Goal: Task Accomplishment & Management: Use online tool/utility

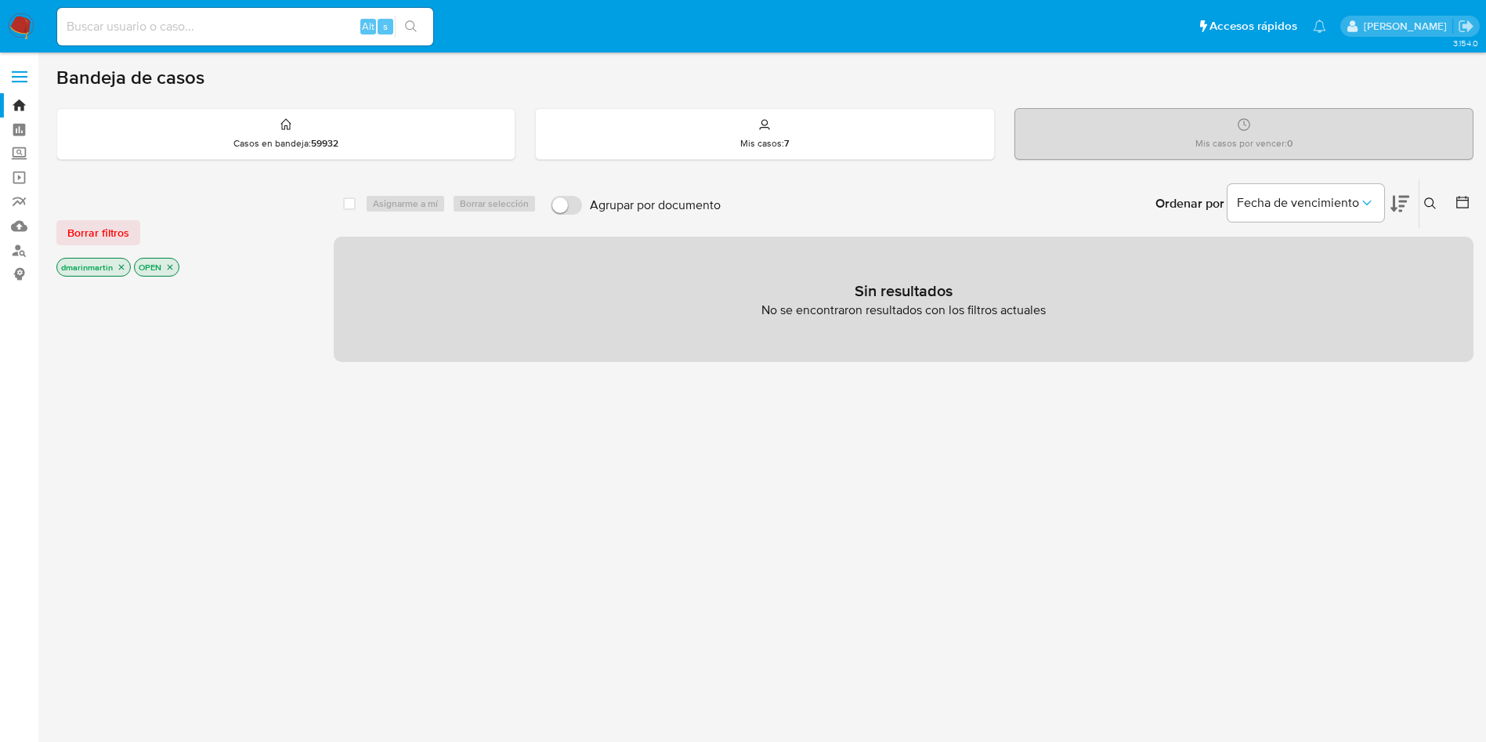
click at [1437, 209] on button at bounding box center [1433, 203] width 26 height 19
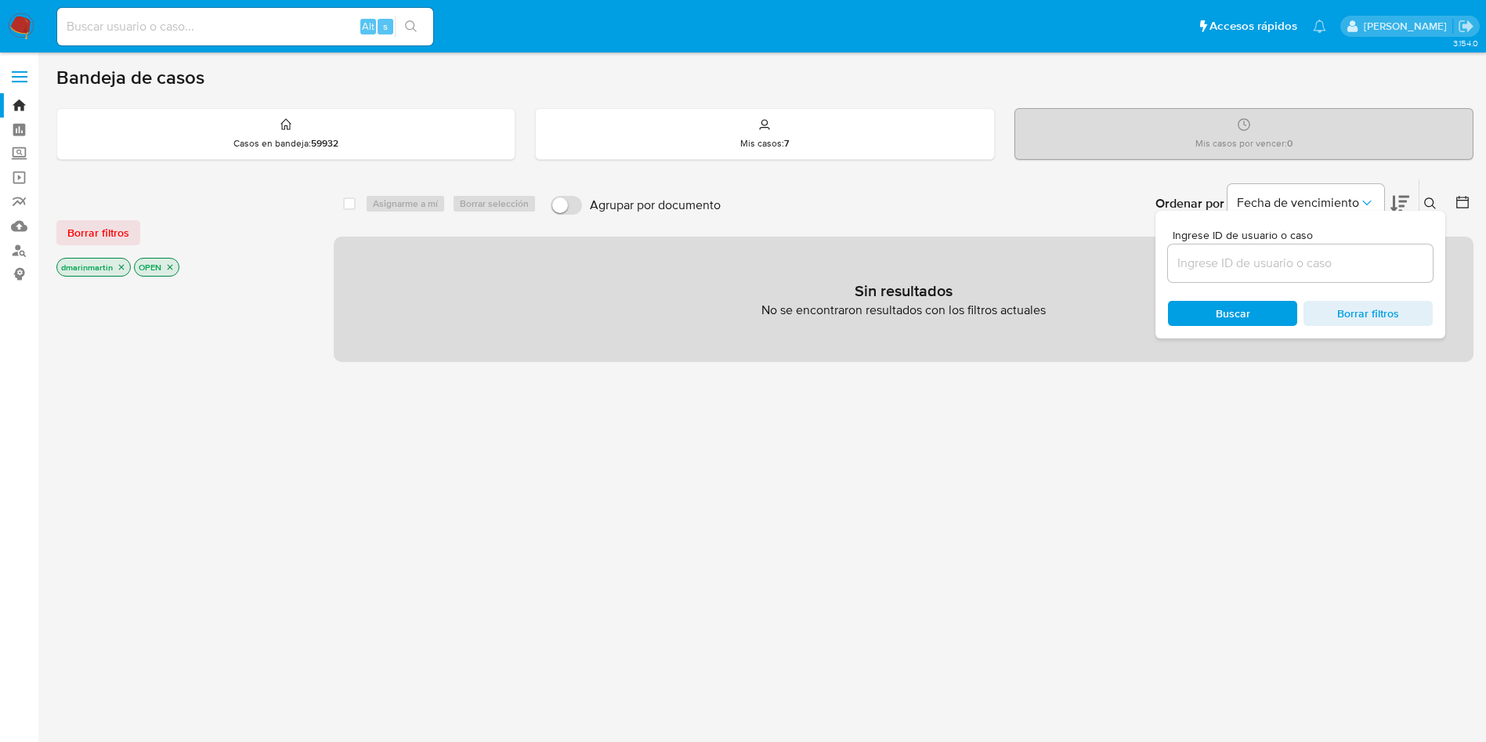
click at [115, 264] on p "dmarinmartin" at bounding box center [93, 267] width 73 height 17
click at [124, 280] on div at bounding box center [182, 546] width 252 height 533
click at [121, 273] on p "dmarinmartin" at bounding box center [93, 267] width 73 height 17
click at [121, 267] on icon "close-filter" at bounding box center [121, 267] width 5 height 5
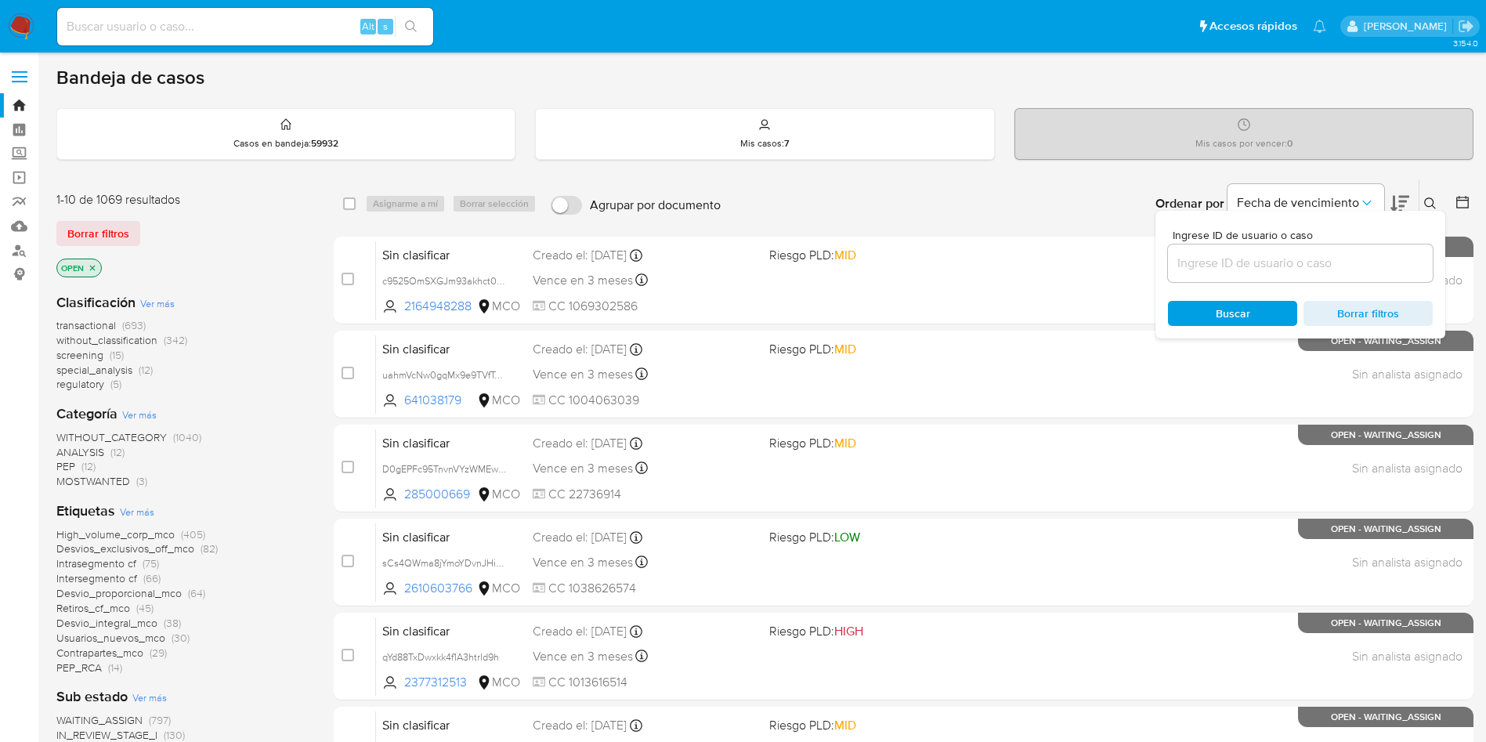
click at [121, 267] on div "OPEN" at bounding box center [181, 270] width 251 height 22
click at [89, 265] on icon "close-filter" at bounding box center [92, 267] width 9 height 9
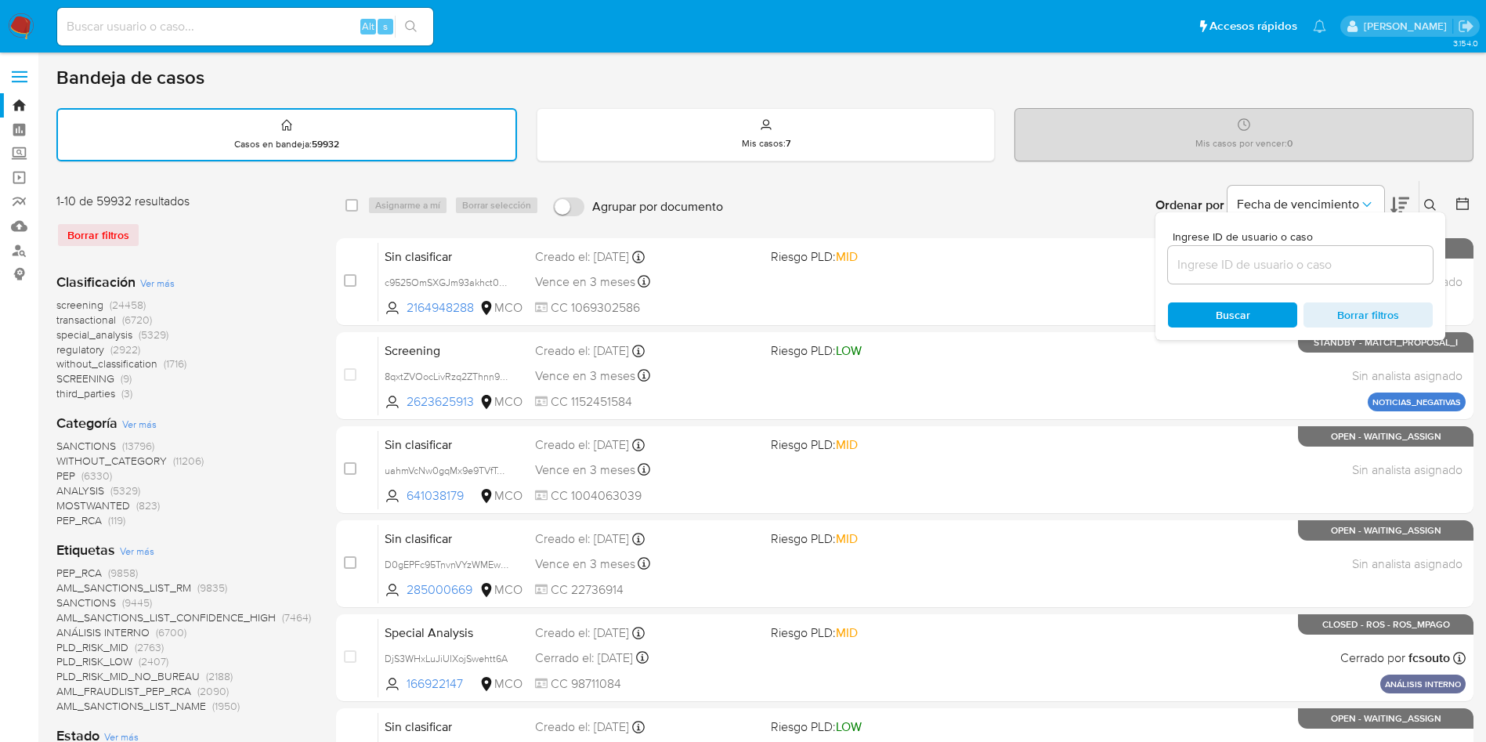
click at [1293, 253] on div at bounding box center [1300, 265] width 265 height 38
click at [1279, 262] on input at bounding box center [1300, 265] width 265 height 20
paste input "6F02XhKznp2OH3mqYZqCYsN2"
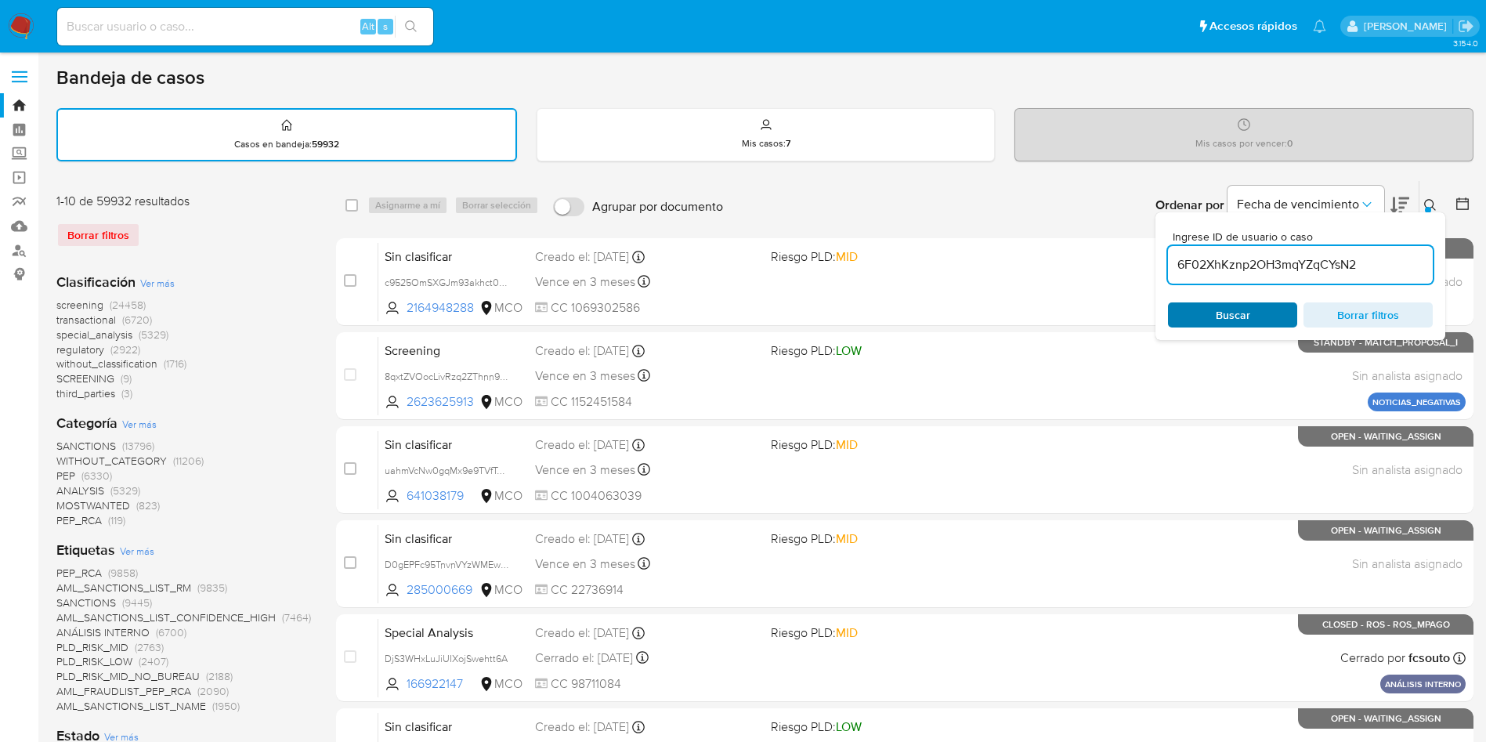
type input "6F02XhKznp2OH3mqYZqCYsN2"
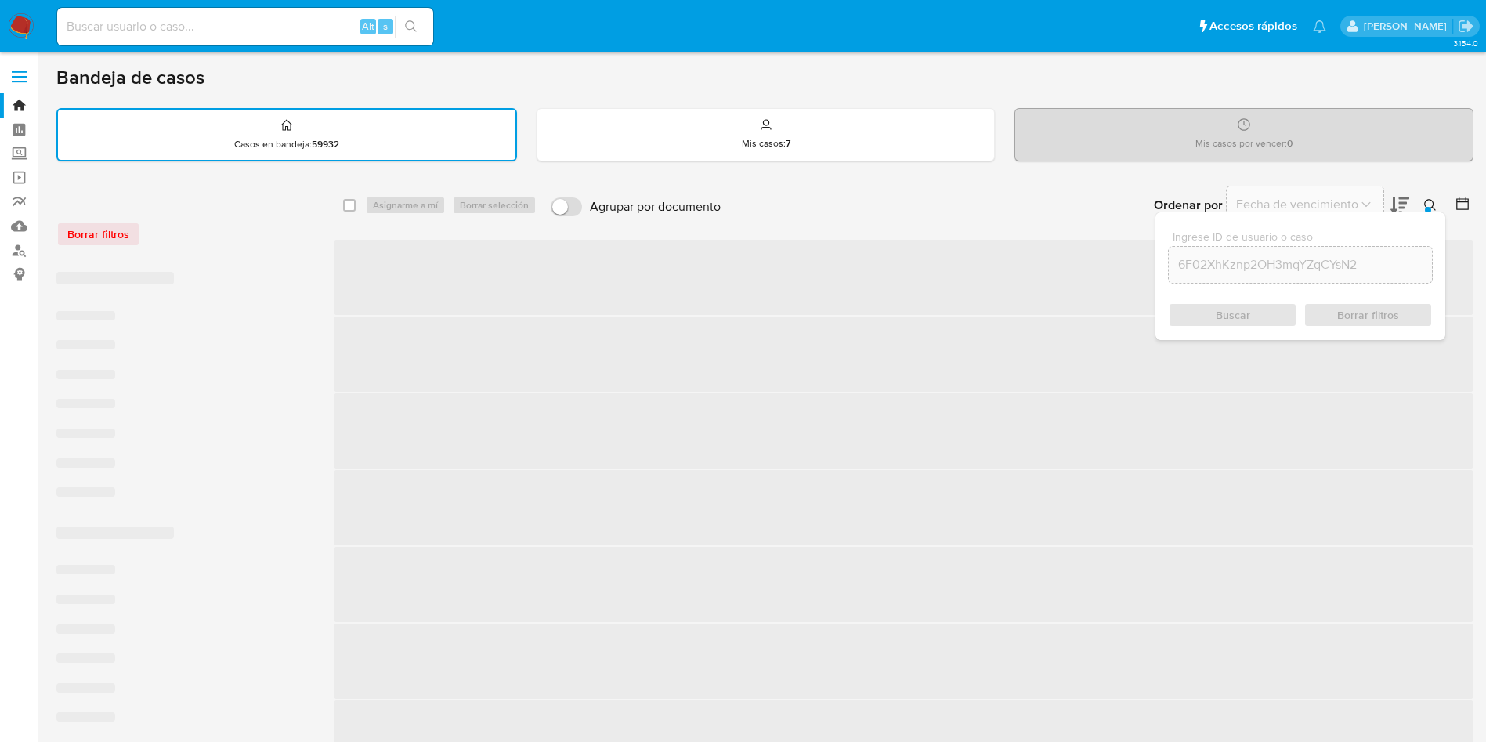
click at [1211, 319] on div "Buscar Borrar filtros" at bounding box center [1300, 314] width 265 height 25
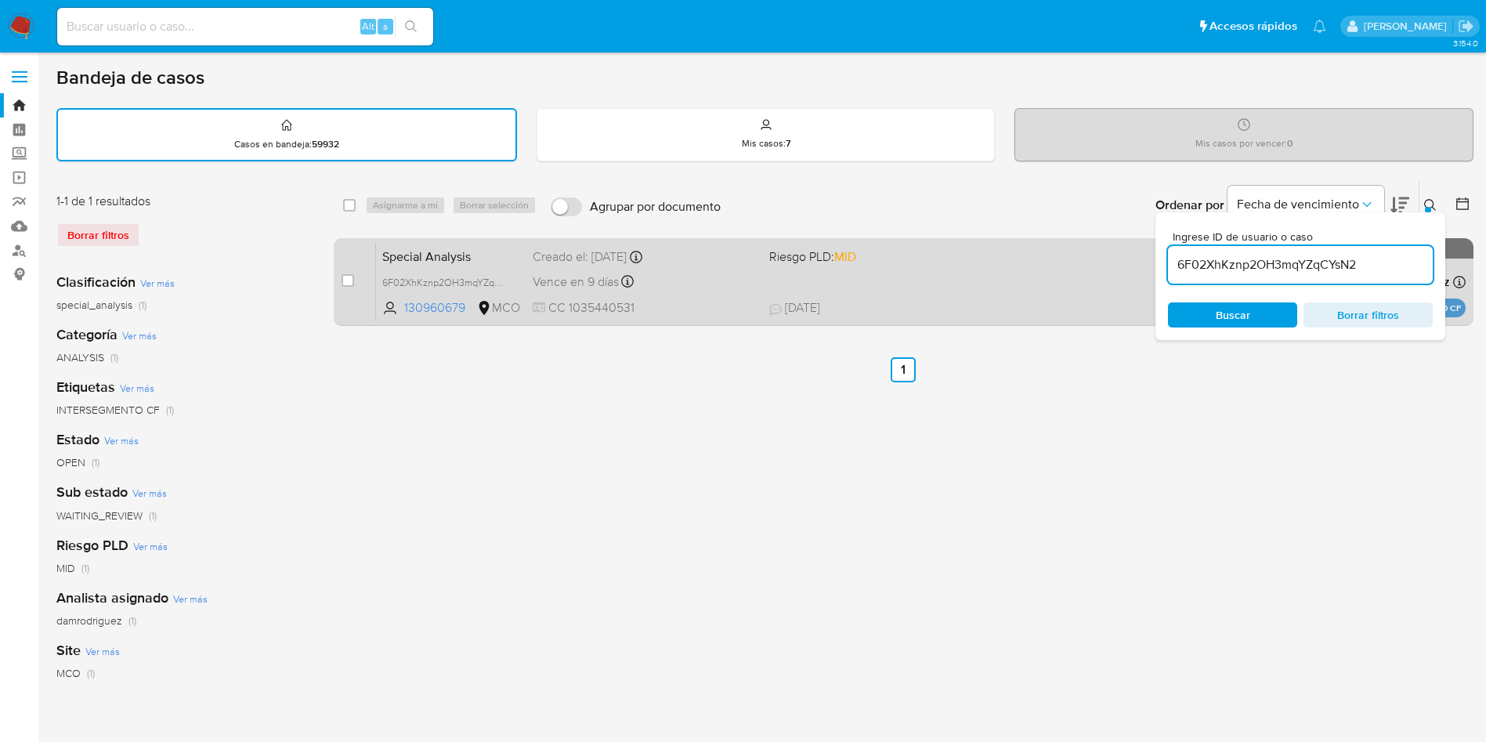
click at [634, 261] on div "Creado el: 30/05/2025 Creado el: 30/05/2025 16:05:43" at bounding box center [645, 256] width 224 height 17
click at [342, 278] on input "checkbox" at bounding box center [348, 280] width 13 height 13
checkbox input "true"
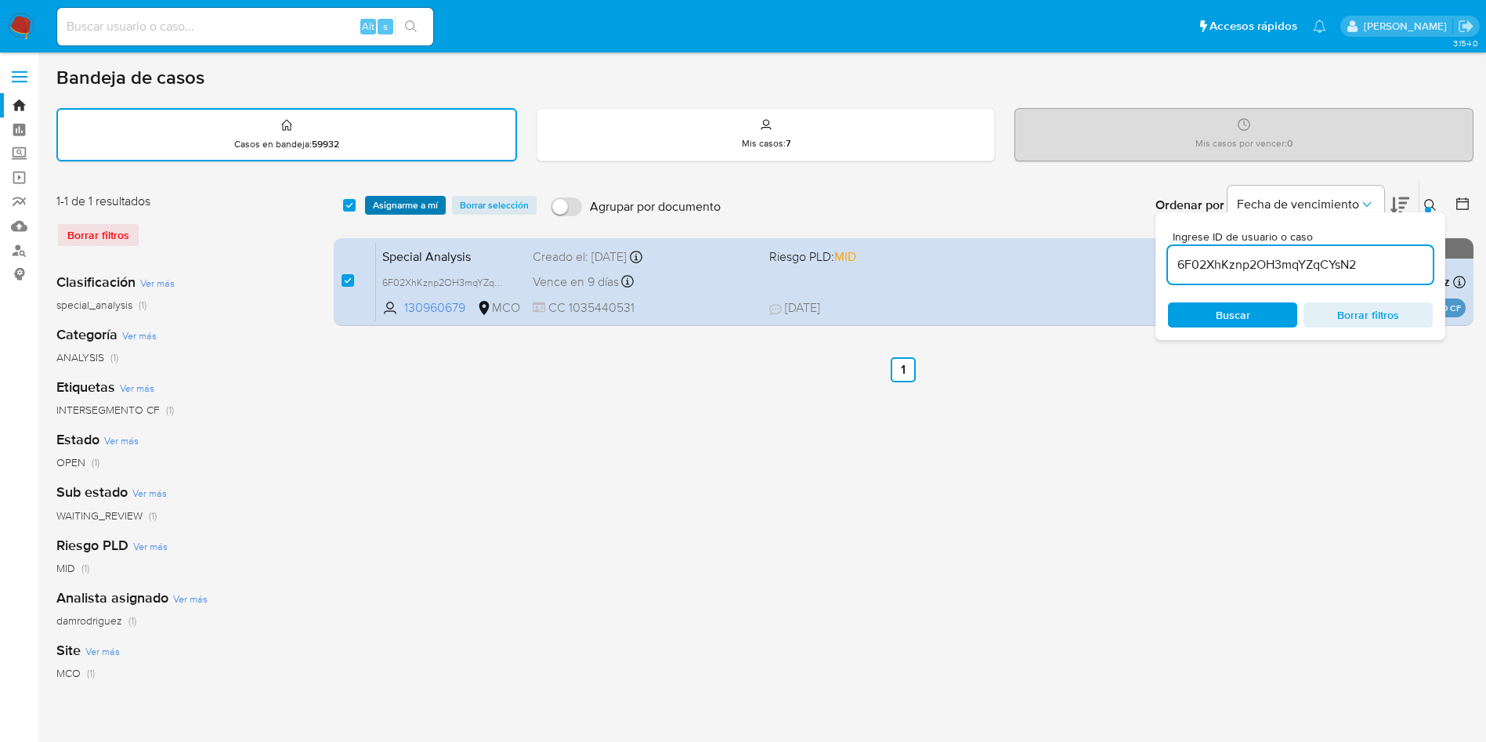
click at [411, 197] on span "Asignarme a mí" at bounding box center [405, 205] width 65 height 16
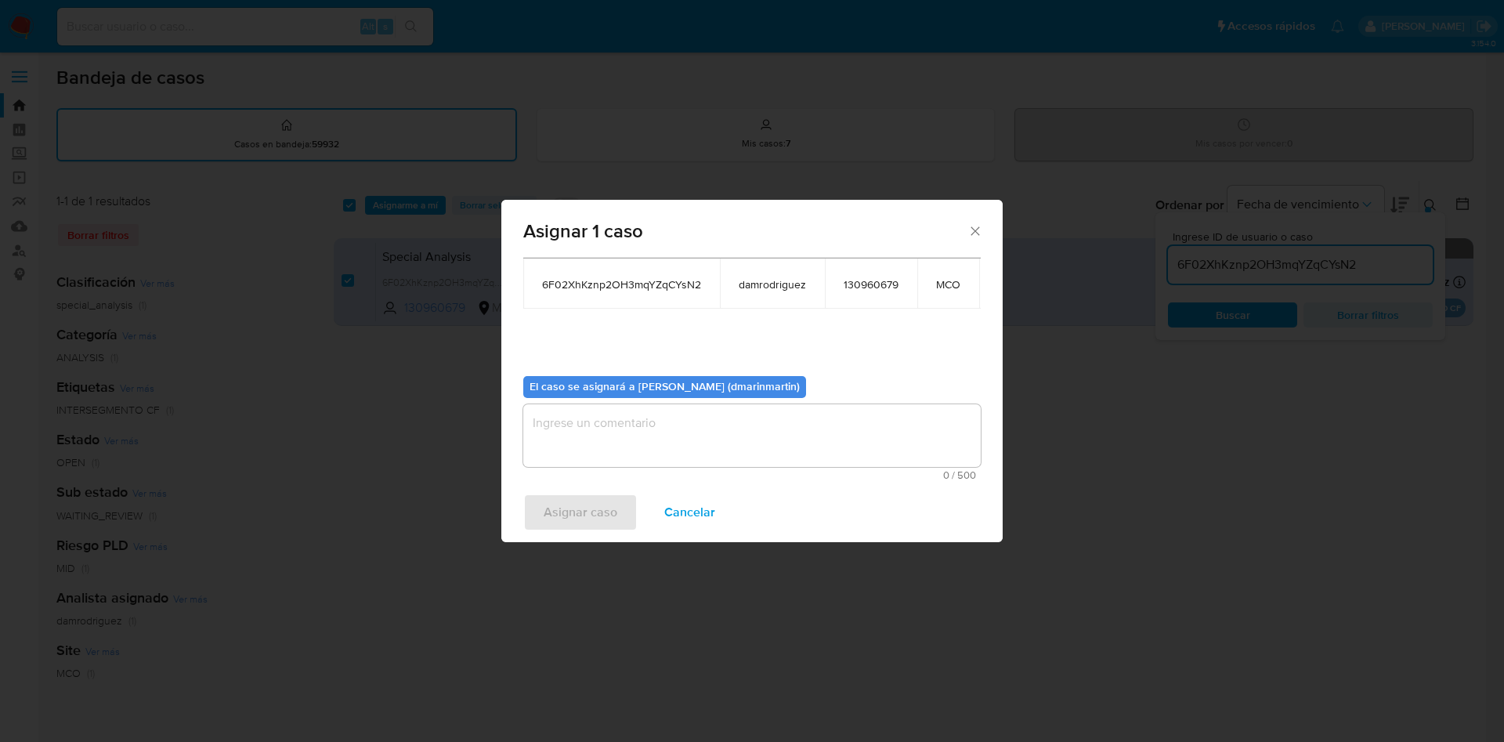
scroll to position [100, 0]
click at [676, 409] on textarea "assign-modal" at bounding box center [752, 435] width 458 height 63
paste textarea "Caso de Empleado - Se escala caso para revision del OdC"
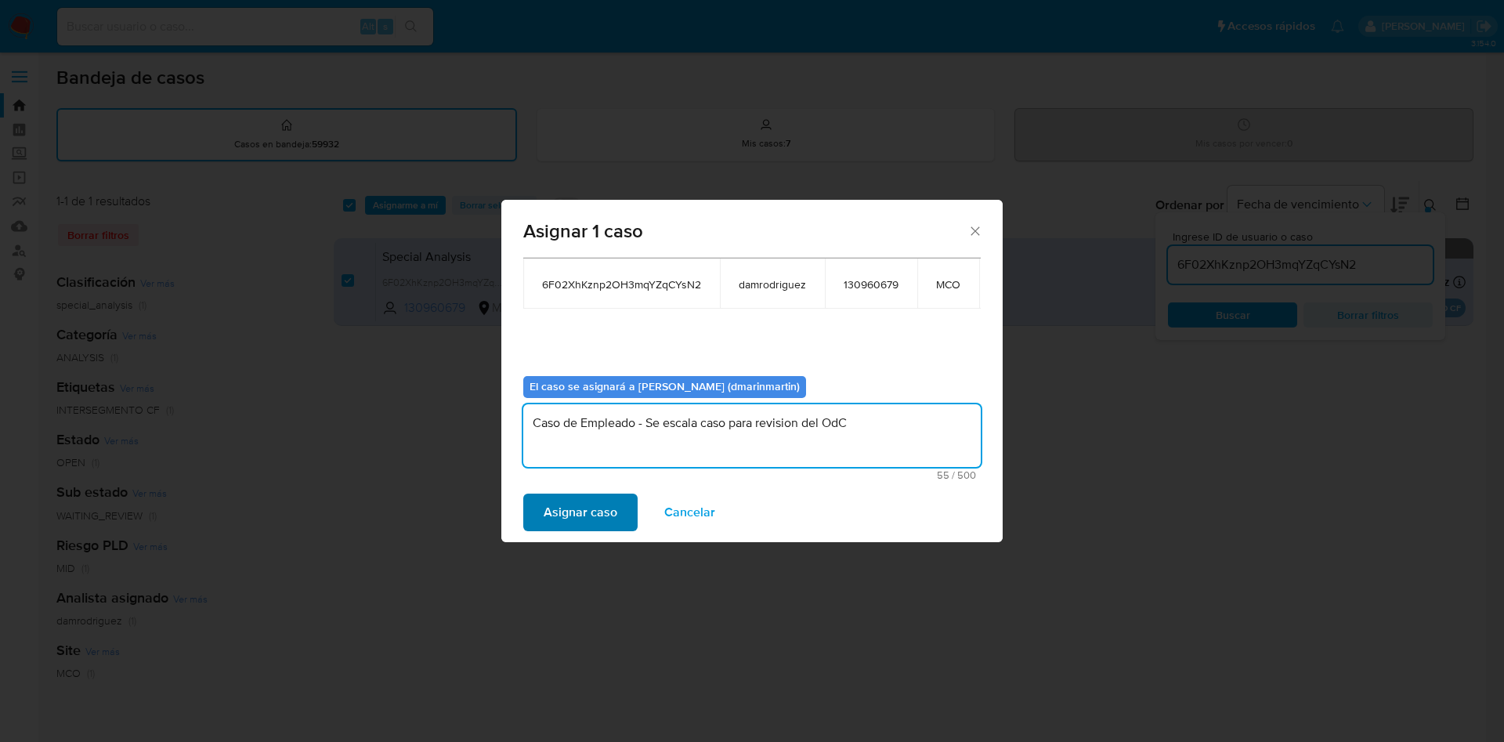
type textarea "Caso de Empleado - Se escala caso para revision del OdC"
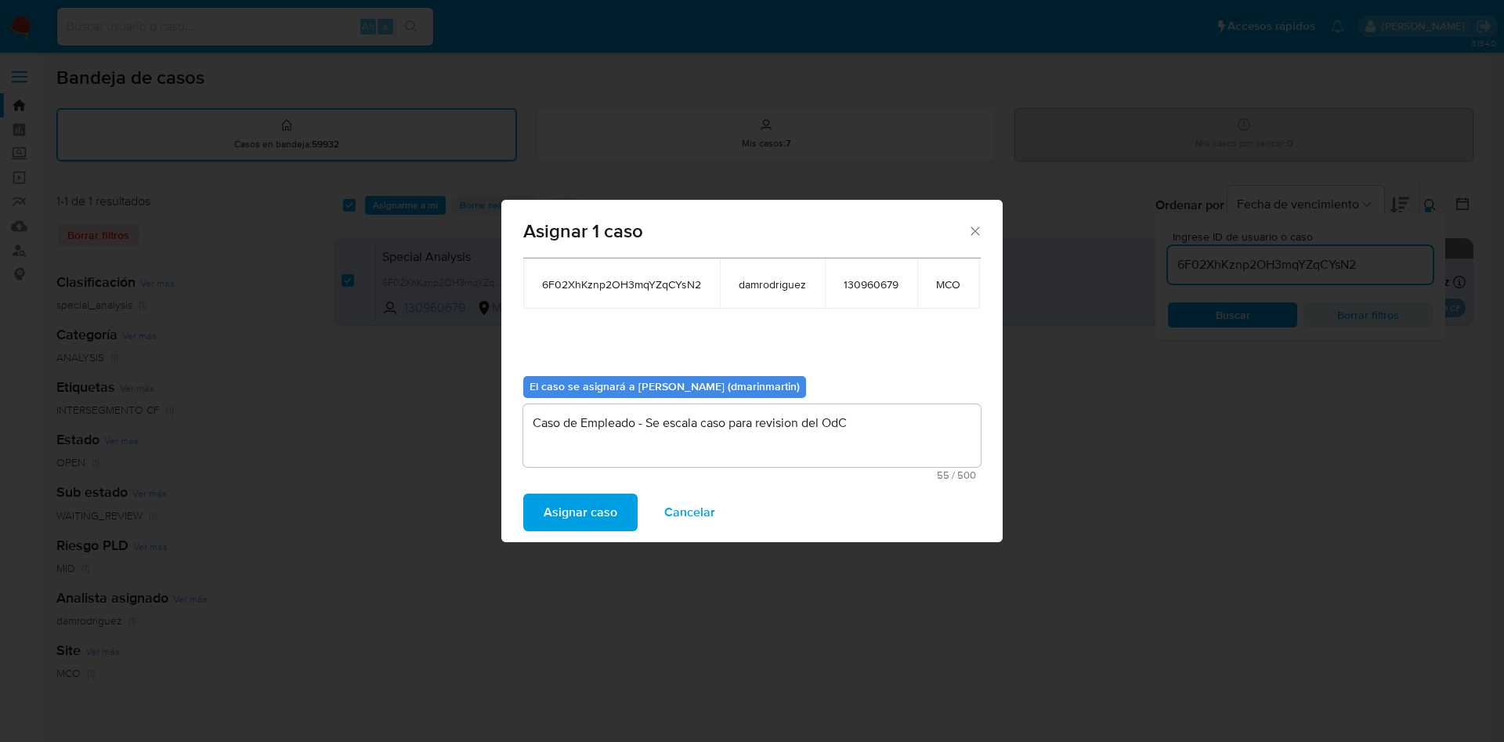
click at [594, 507] on span "Asignar caso" at bounding box center [581, 512] width 74 height 34
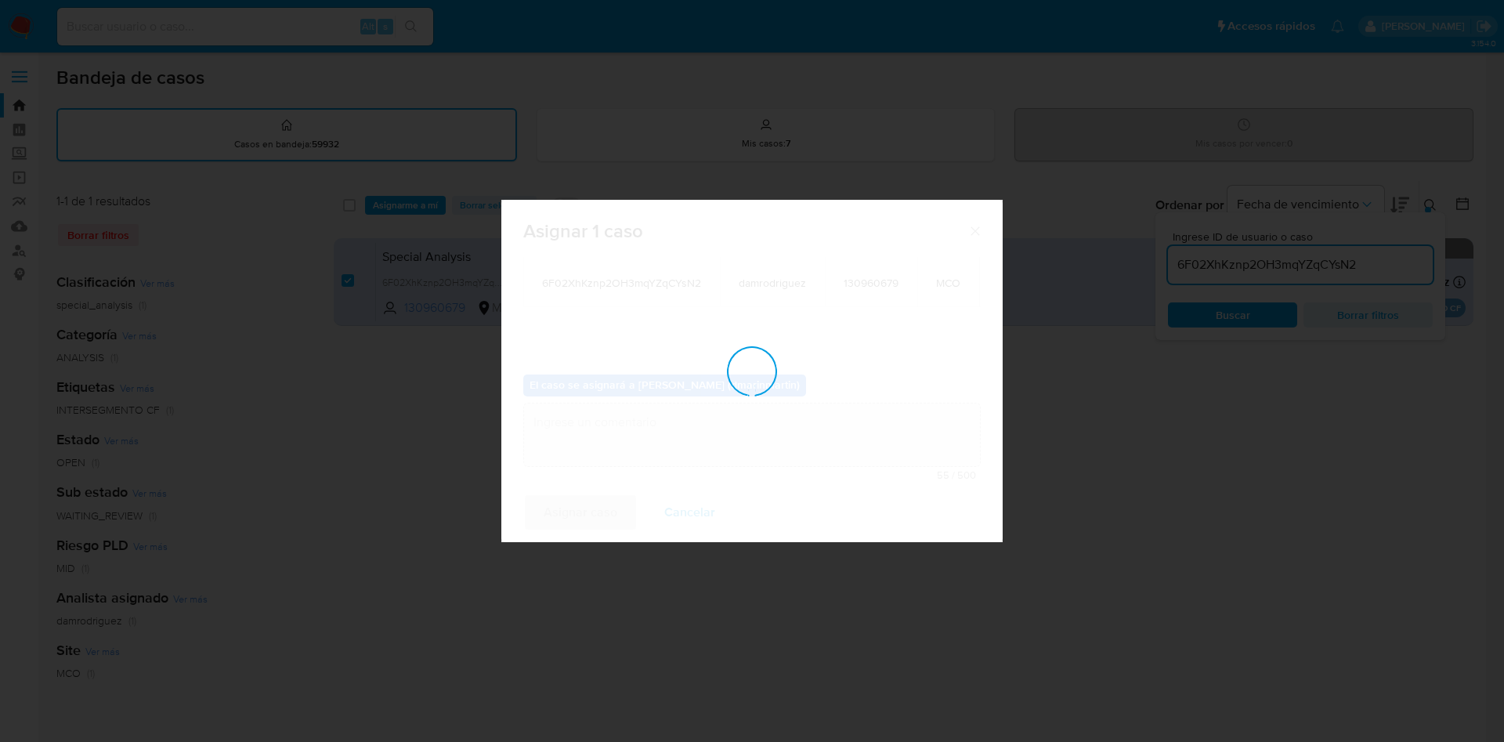
checkbox input "false"
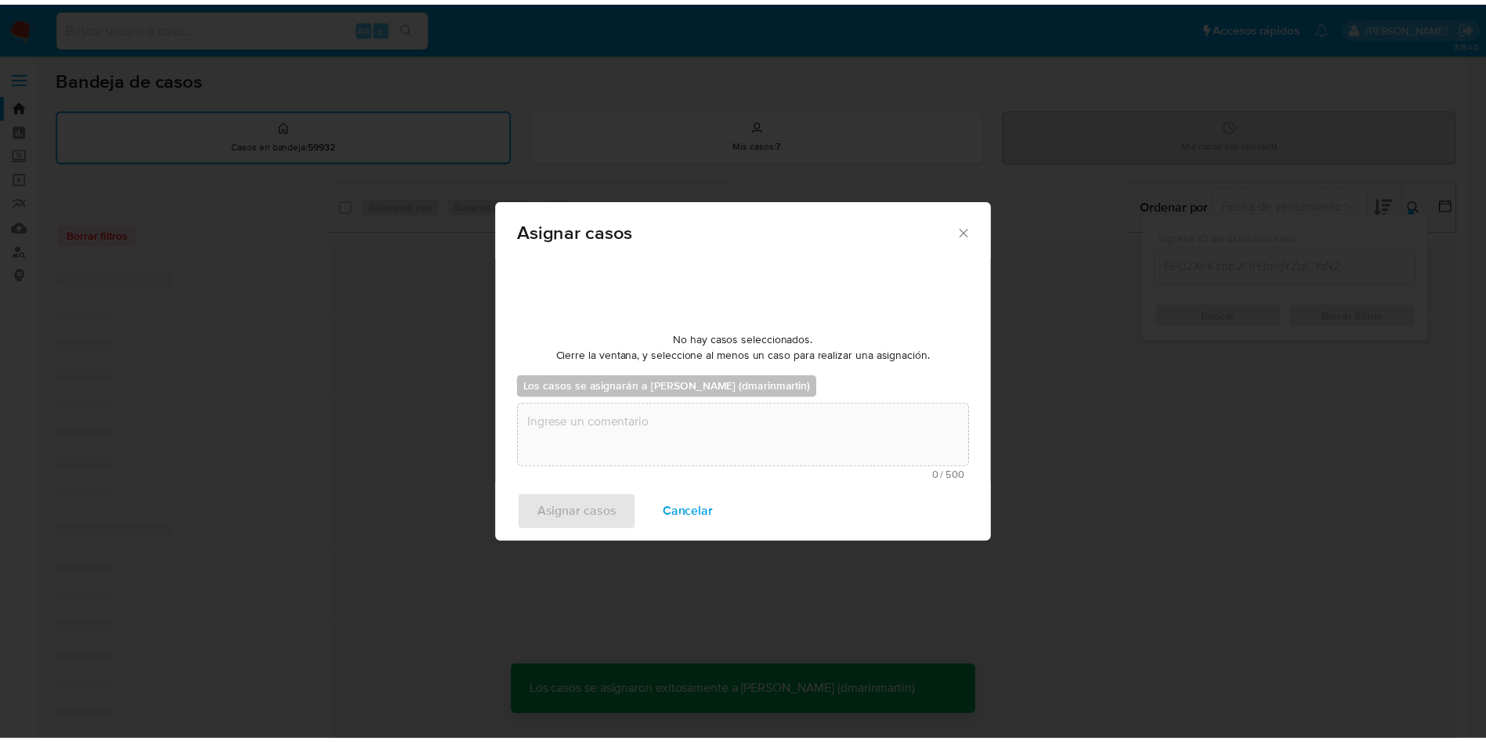
scroll to position [95, 0]
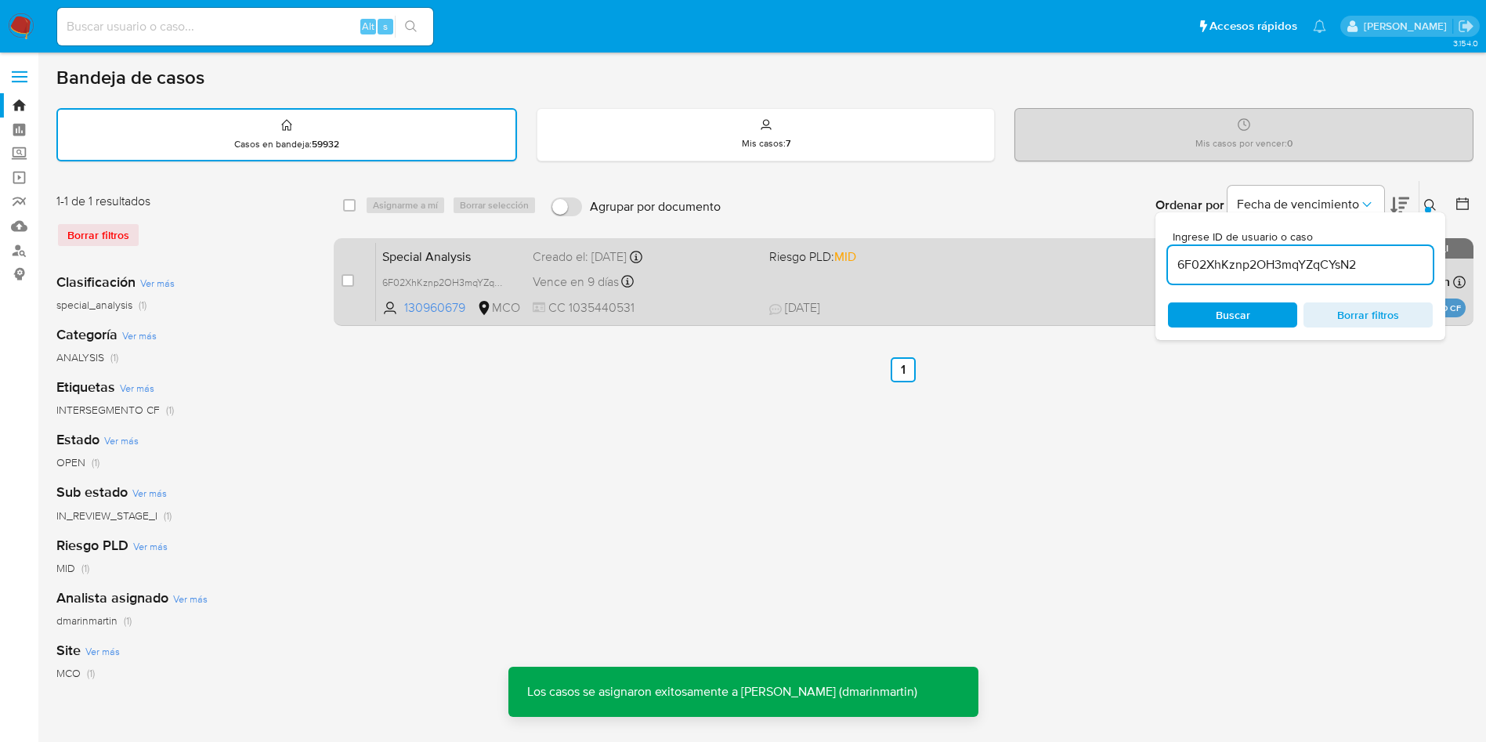
click at [790, 269] on div "Special Analysis 6F02XhKznp2OH3mqYZqCYsN2 130960679 MCO Riesgo PLD: MID Creado …" at bounding box center [921, 281] width 1090 height 79
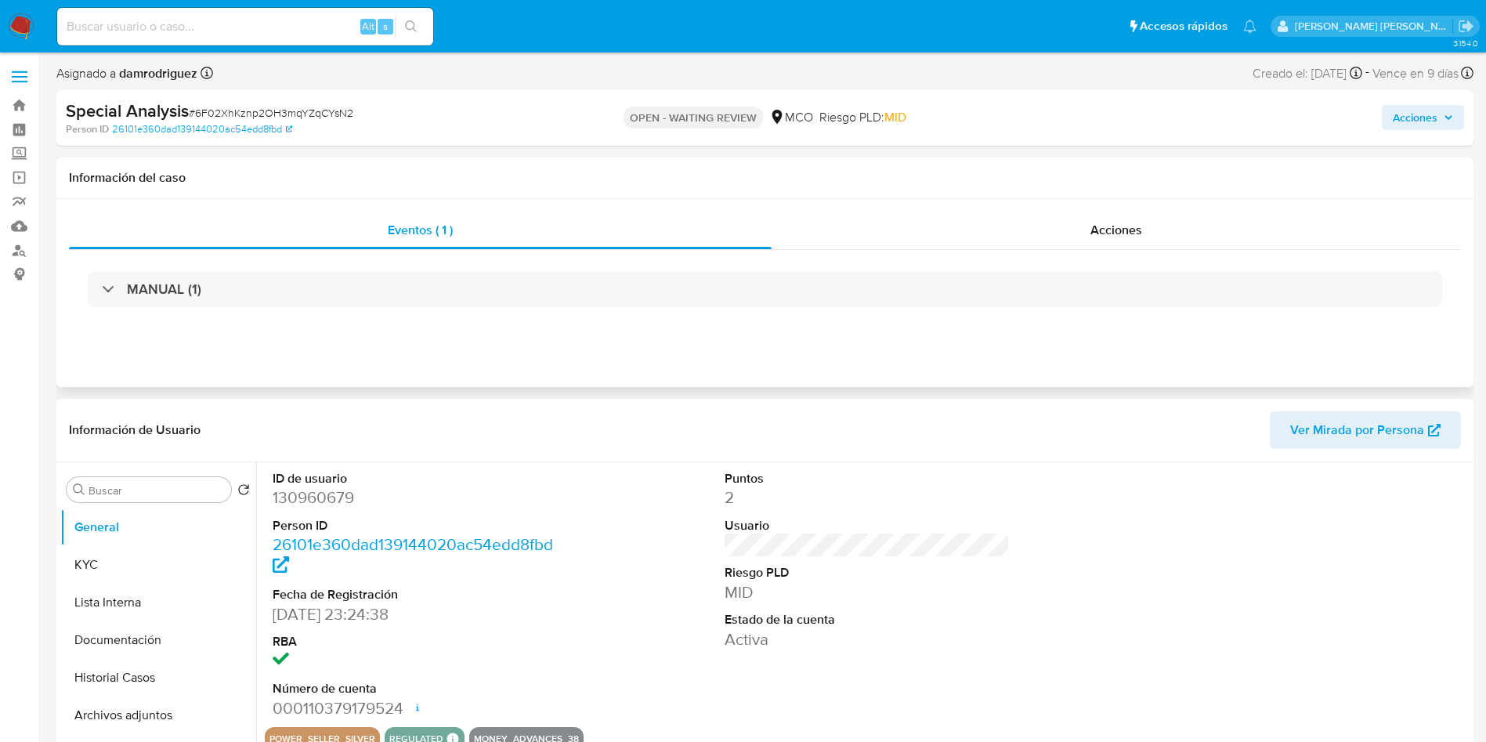
select select "10"
click at [1421, 118] on span "Acciones" at bounding box center [1415, 117] width 45 height 25
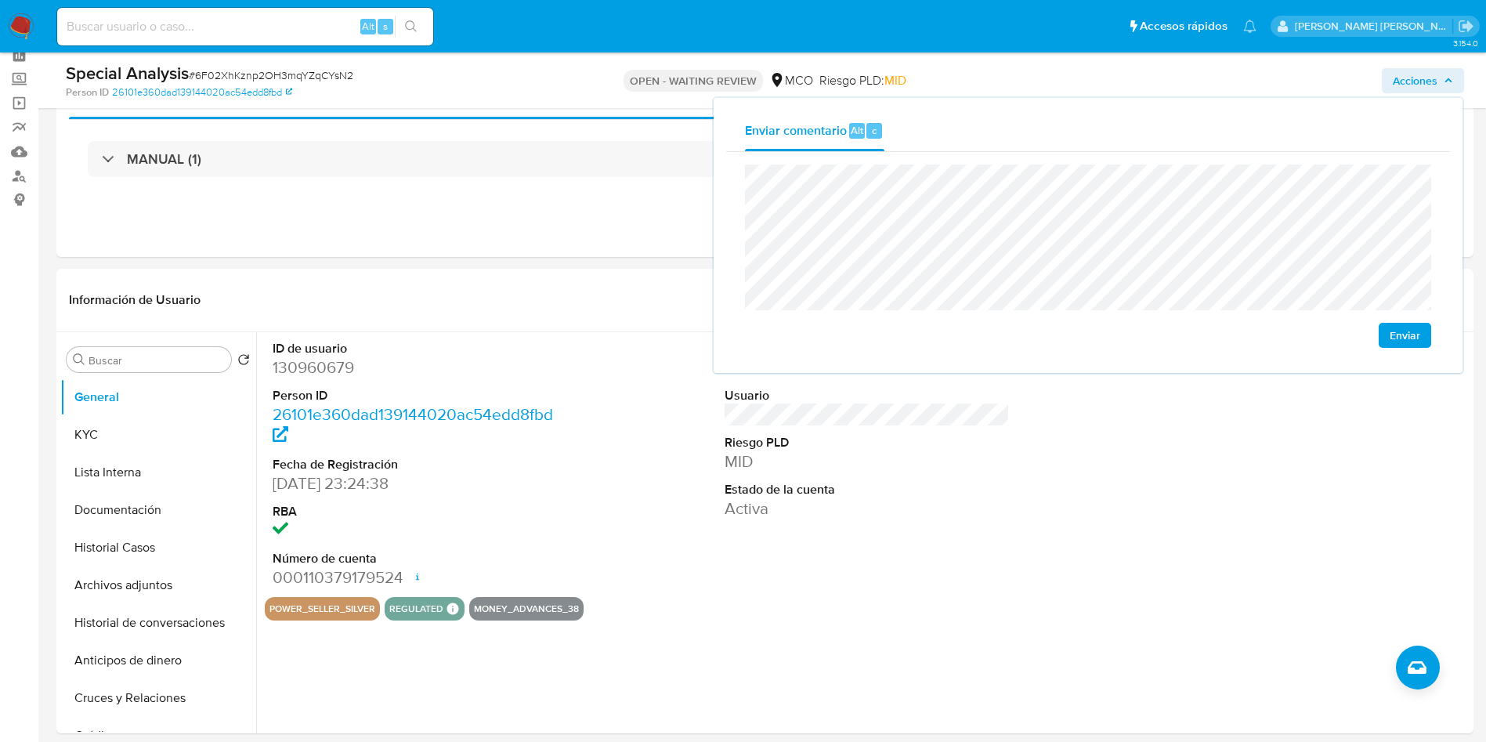
scroll to position [75, 0]
click at [1416, 331] on span "Enviar" at bounding box center [1405, 335] width 31 height 22
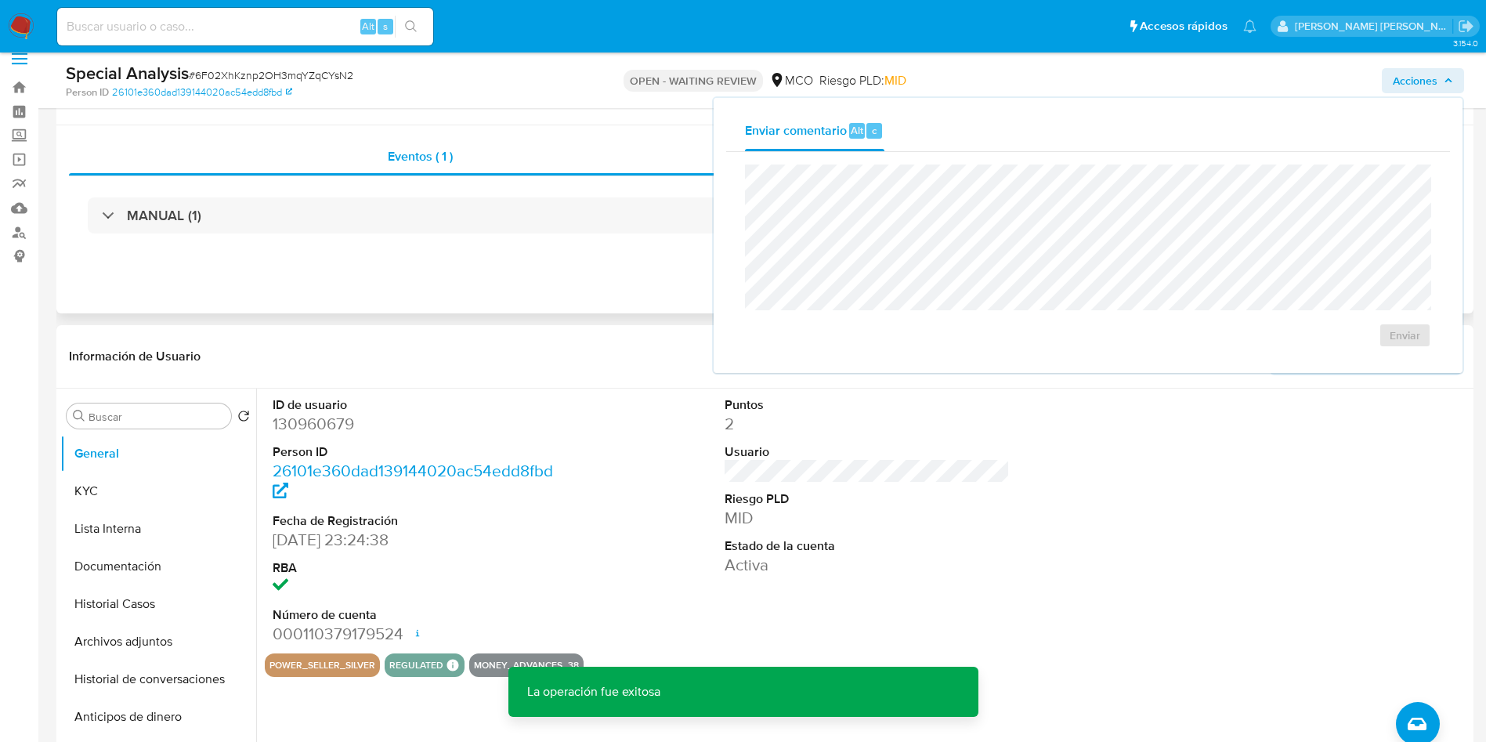
scroll to position [0, 0]
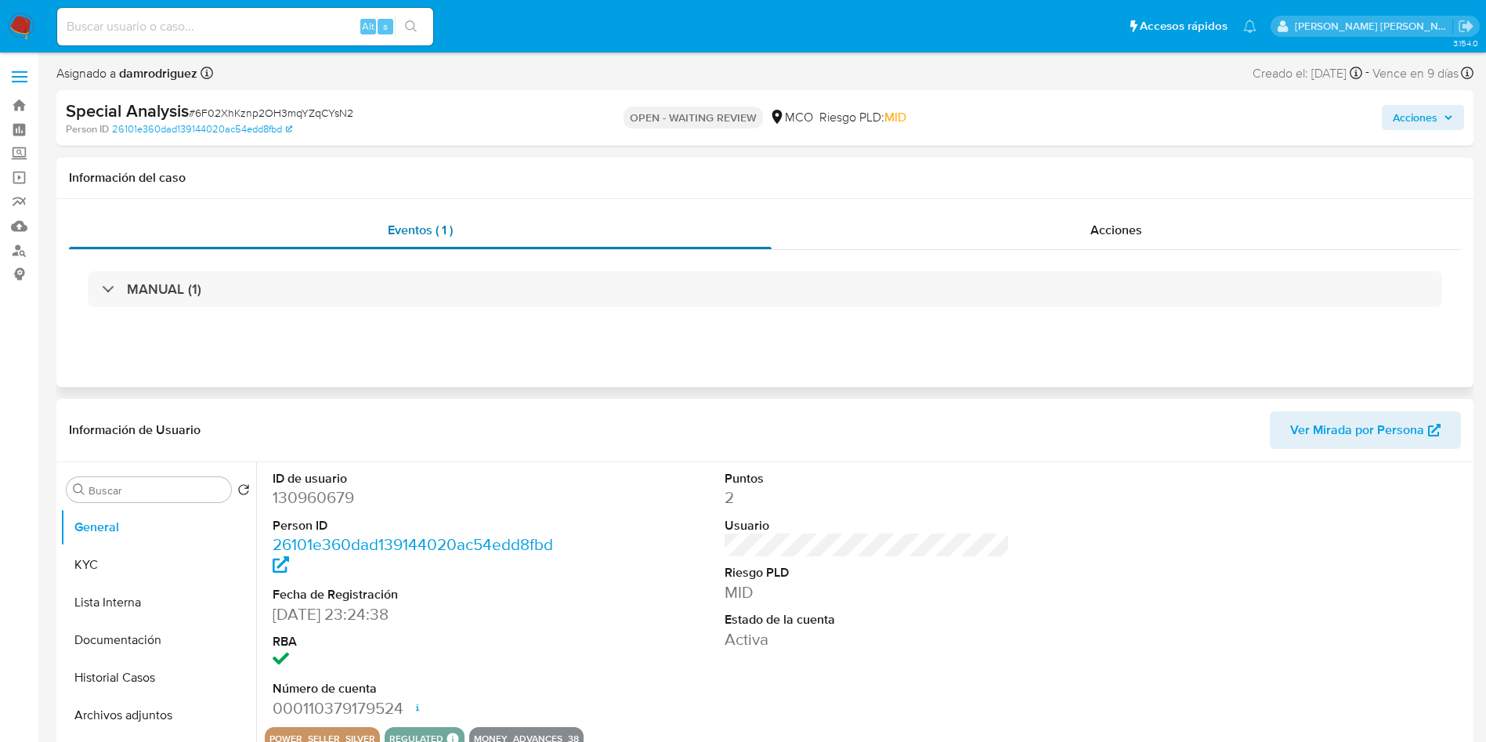
click at [461, 215] on div "Eventos ( 1 )" at bounding box center [420, 231] width 703 height 38
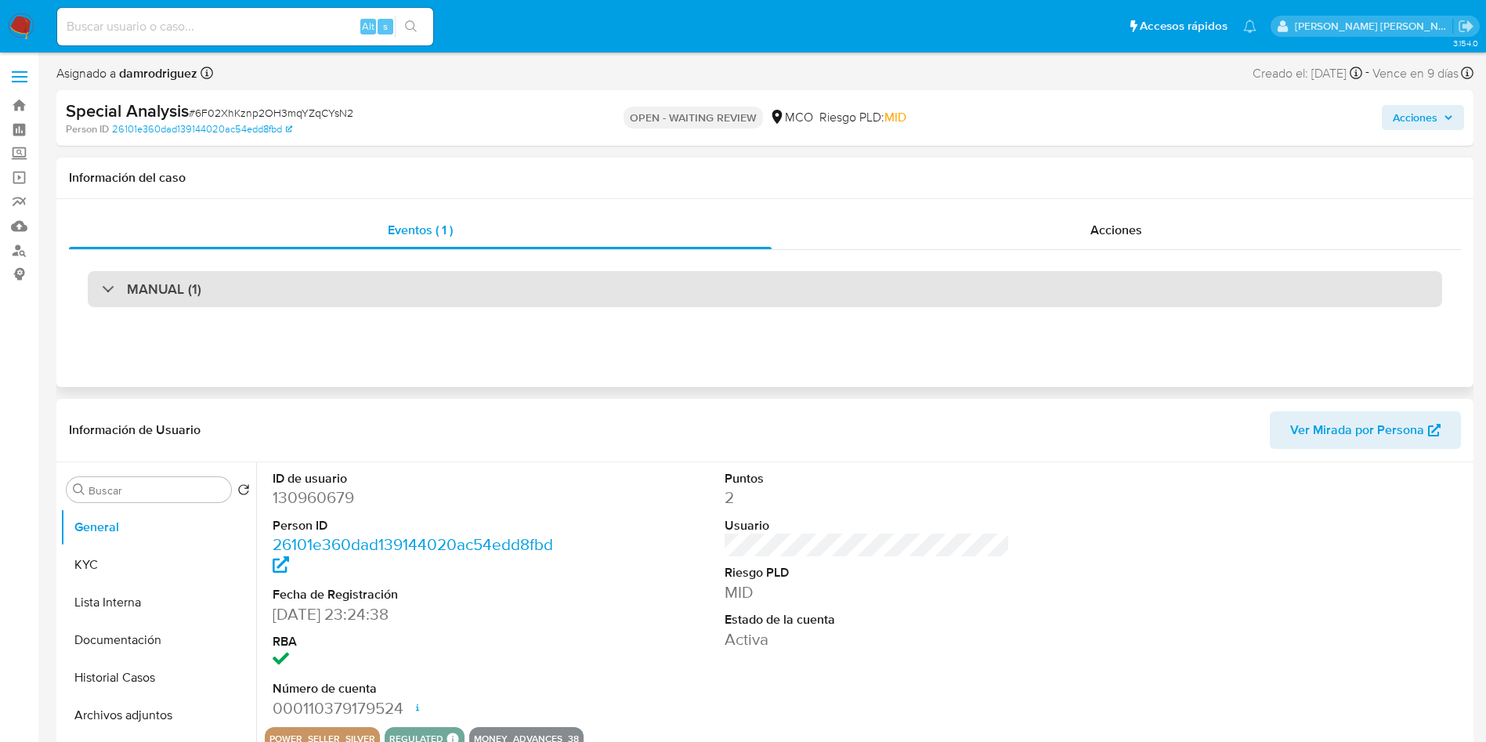
click at [104, 282] on div "MANUAL (1)" at bounding box center [152, 288] width 100 height 17
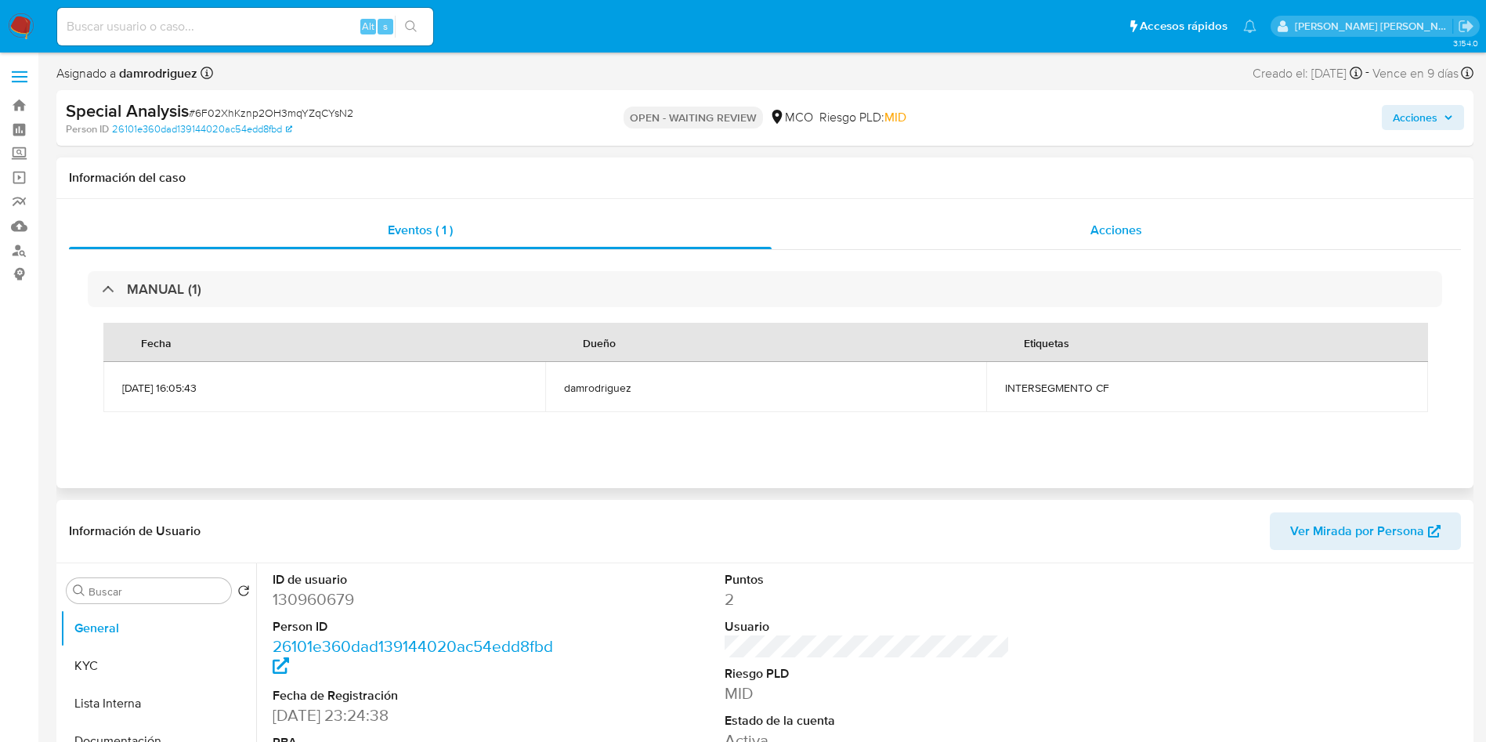
click at [1044, 237] on div "Acciones" at bounding box center [1116, 231] width 689 height 38
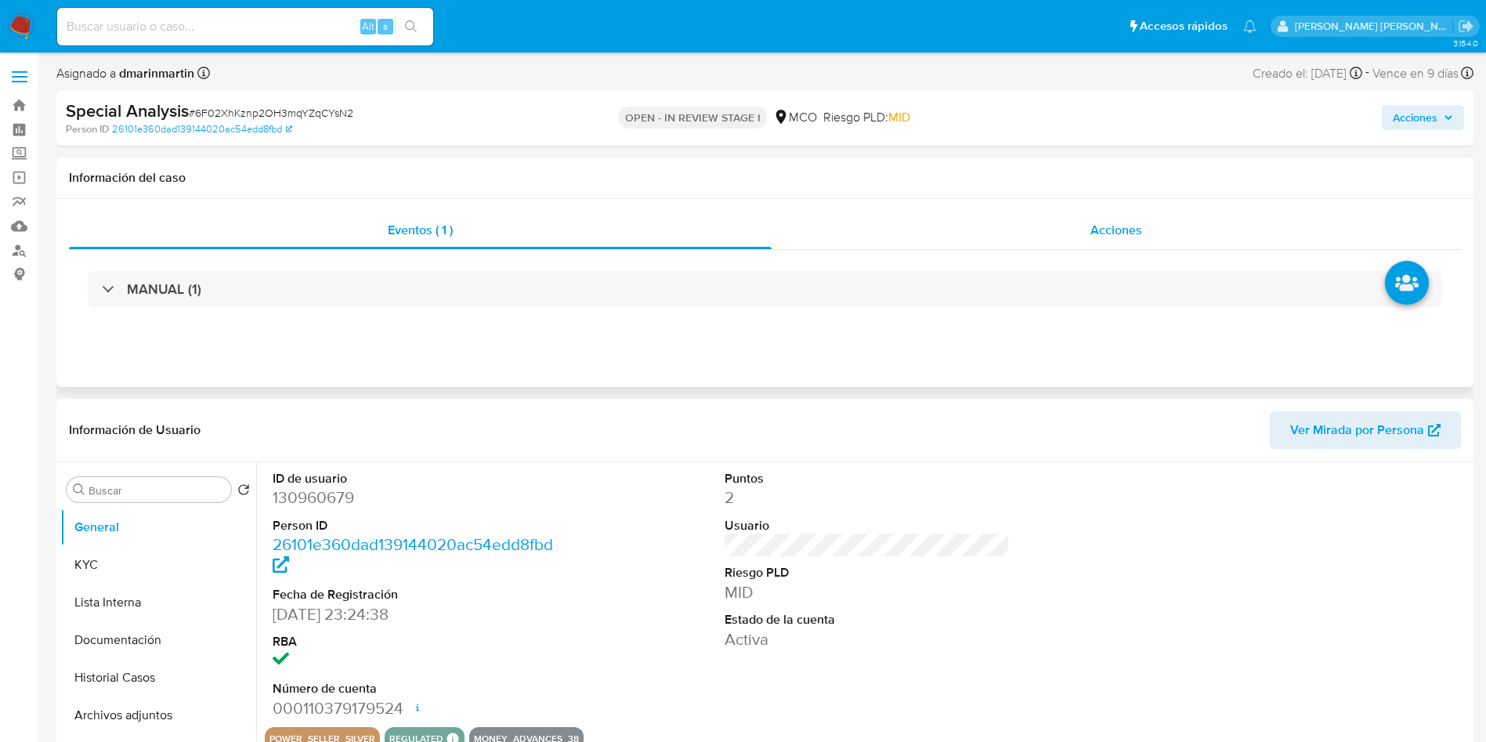
click at [1171, 237] on div "Acciones" at bounding box center [1116, 231] width 689 height 38
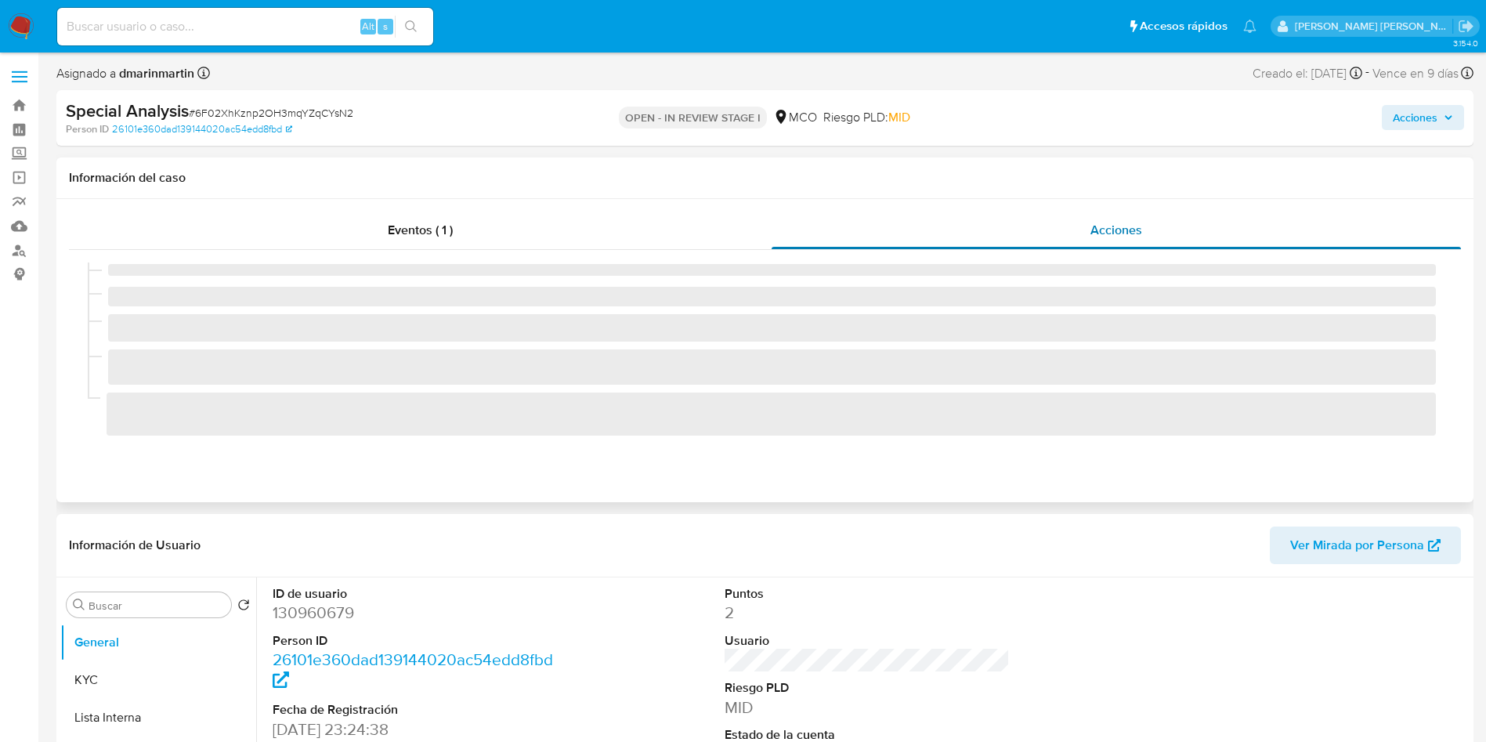
select select "10"
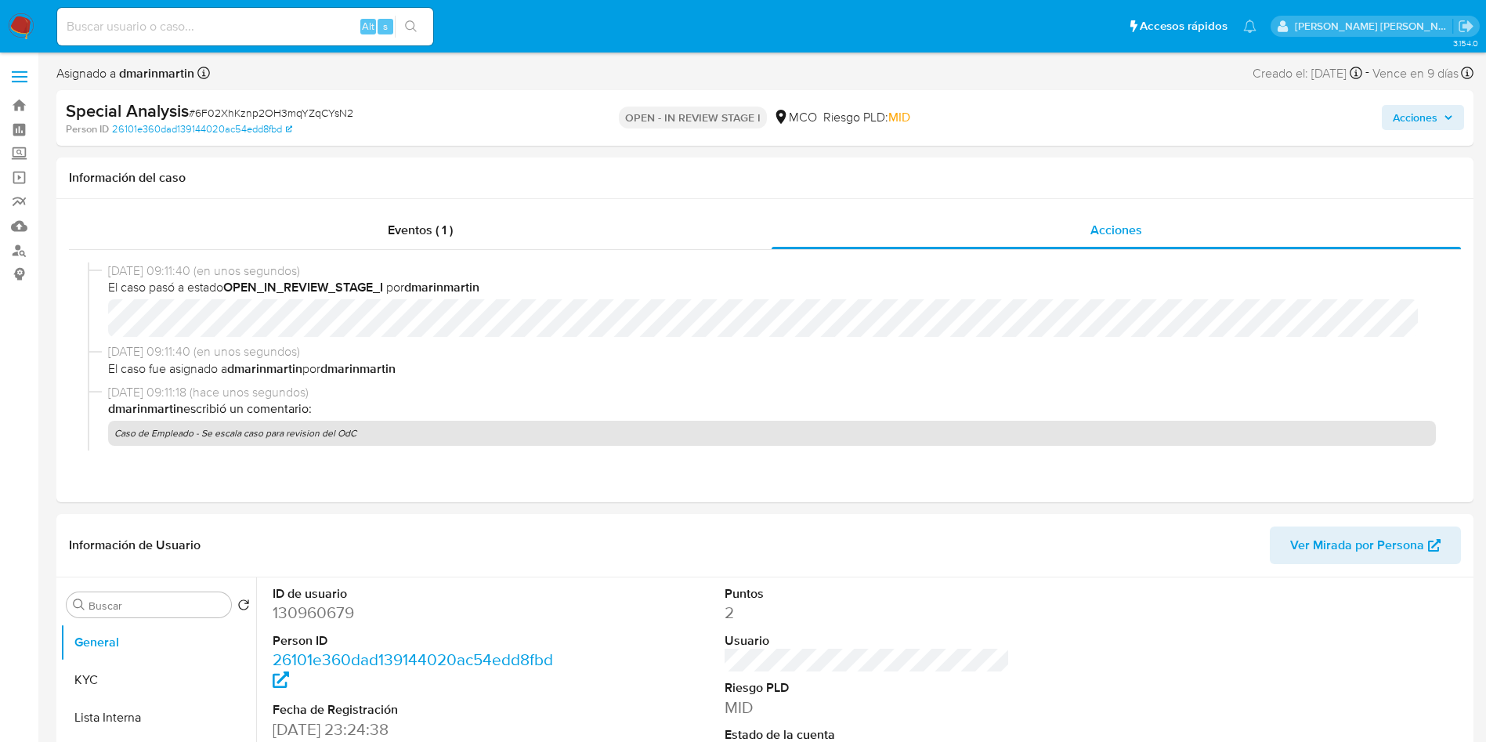
click at [1435, 131] on div "Acciones" at bounding box center [1233, 118] width 462 height 37
click at [1432, 122] on span "Acciones" at bounding box center [1415, 117] width 45 height 25
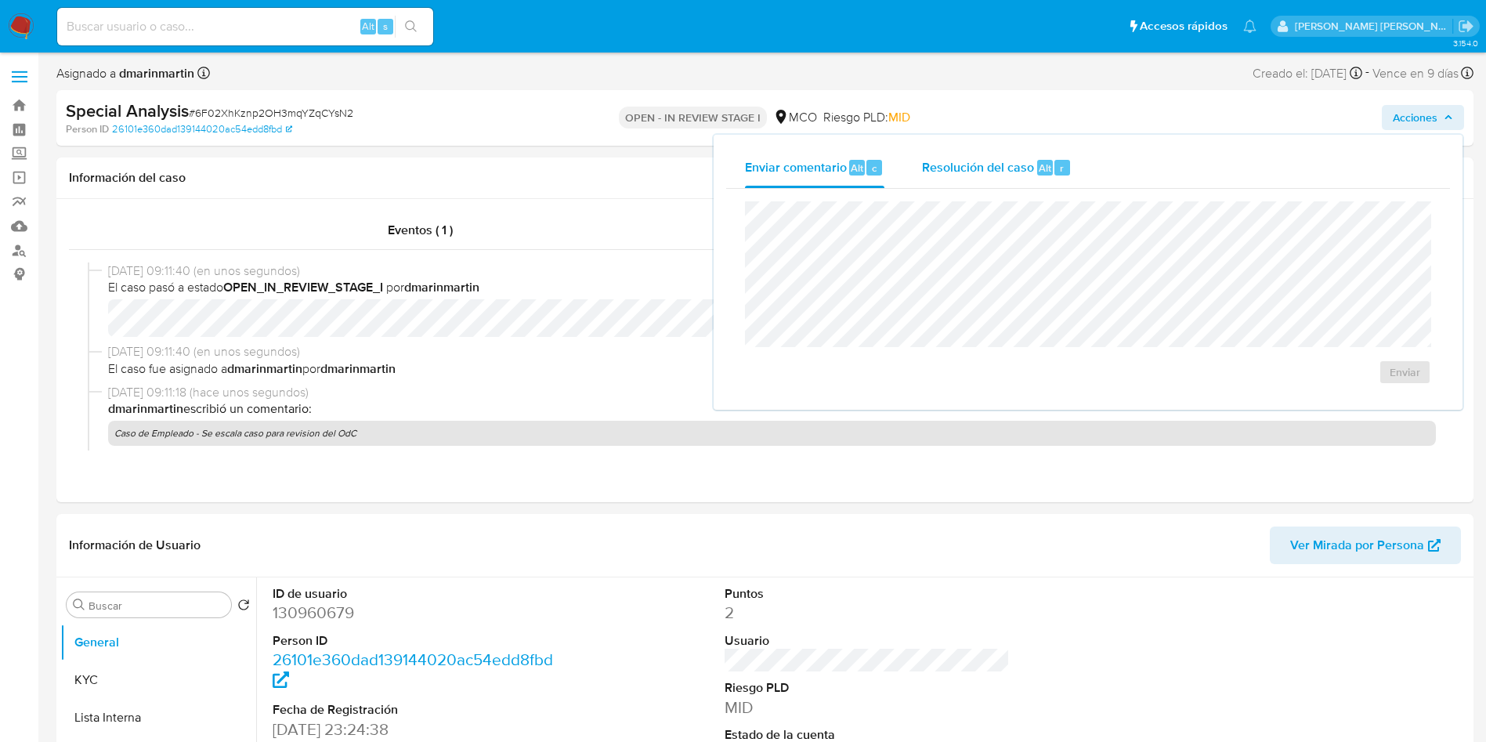
click at [947, 173] on span "Resolución del caso" at bounding box center [978, 167] width 112 height 18
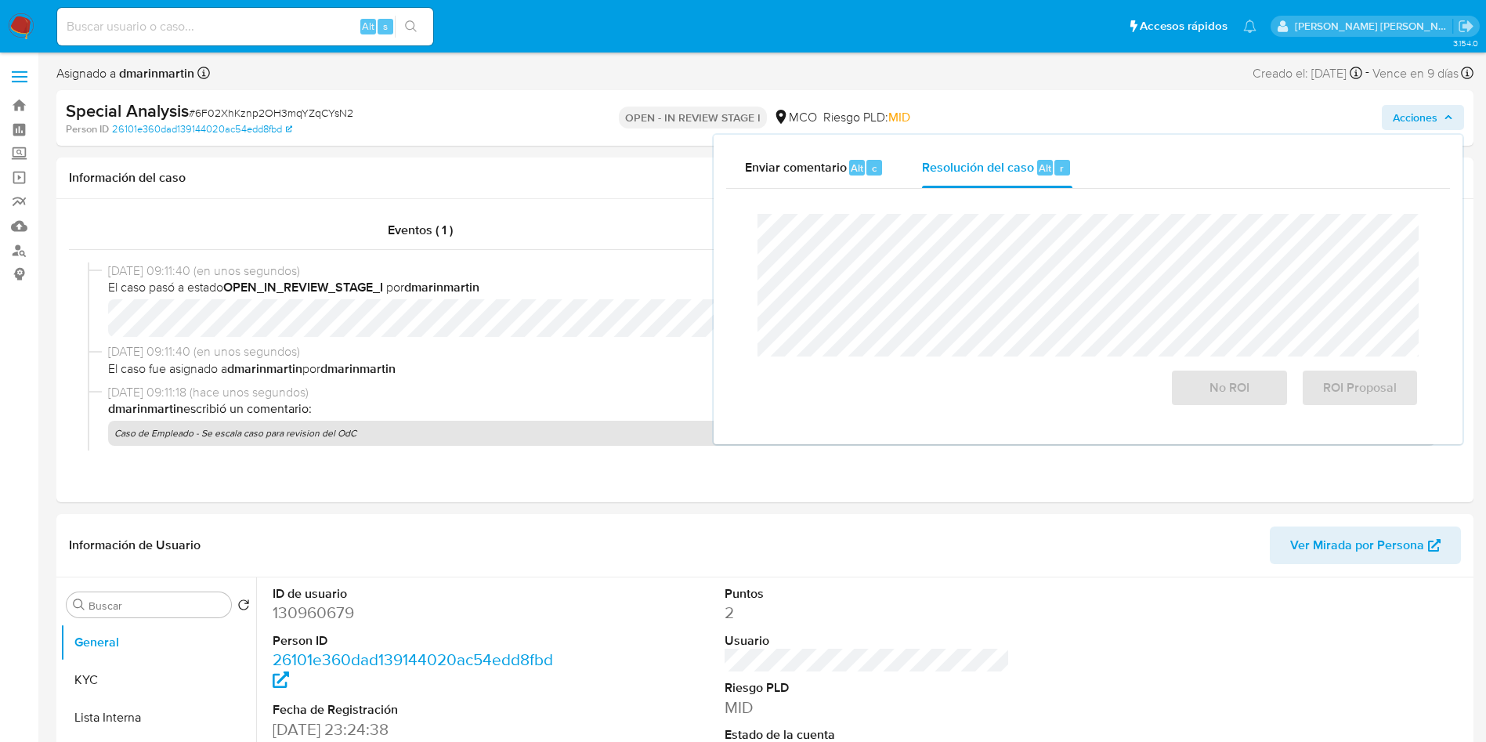
click at [650, 73] on div "Asignado a dmarinmartin Asignado el: [DATE] 16:05:43 Creado el: [DATE] Creado e…" at bounding box center [764, 76] width 1417 height 27
